Goal: Task Accomplishment & Management: Use online tool/utility

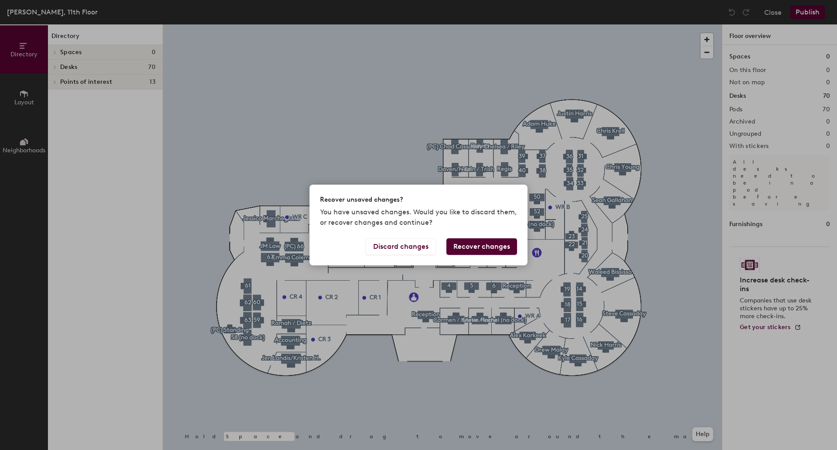
click at [472, 245] on button "Recover changes" at bounding box center [482, 246] width 71 height 17
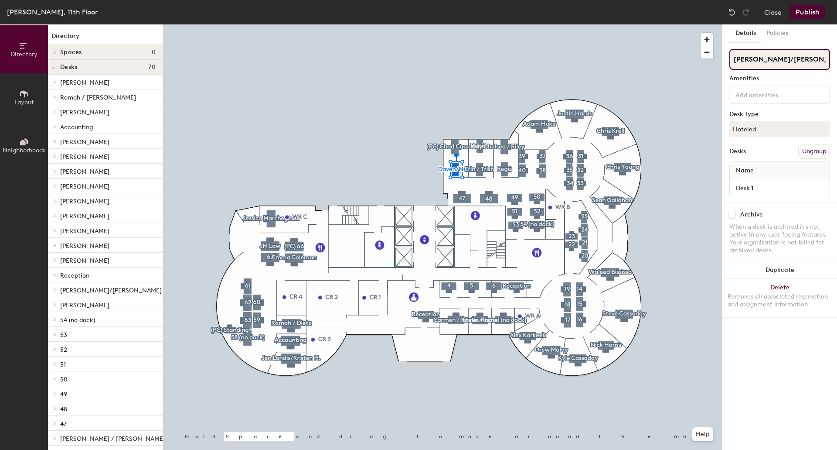
click at [719, 58] on div "Directory Layout Neighborhoods Directory Spaces 0 Desks 70 [PERSON_NAME] [PERSO…" at bounding box center [418, 236] width 837 height 425
type input "[PERSON_NAME]"
click at [805, 14] on button "Publish" at bounding box center [808, 12] width 34 height 14
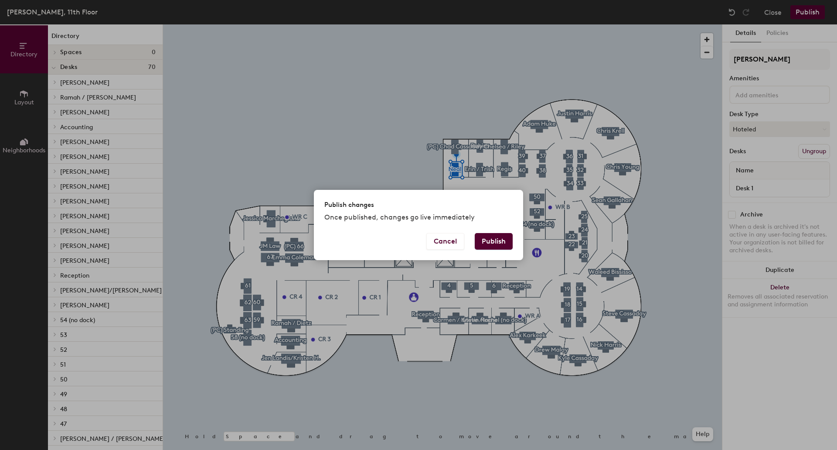
click at [485, 246] on button "Publish" at bounding box center [494, 241] width 38 height 17
